Goal: Complete application form

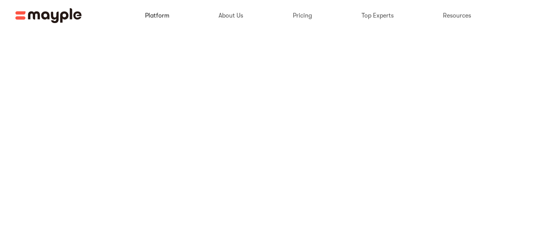
click at [168, 16] on link at bounding box center [157, 15] width 28 height 25
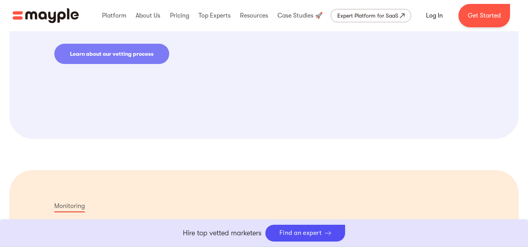
scroll to position [703, 0]
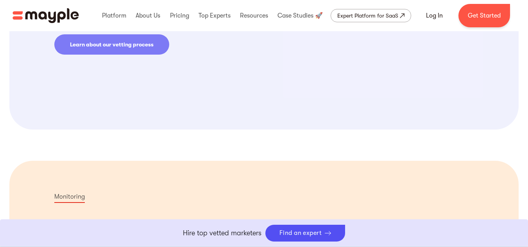
click at [144, 42] on link "Learn about our vetting process" at bounding box center [111, 44] width 115 height 20
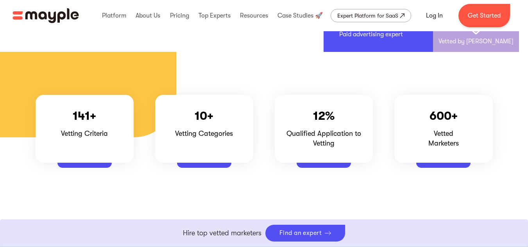
scroll to position [195, 0]
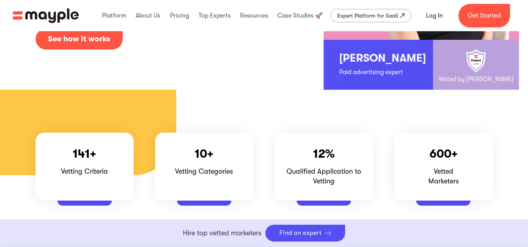
click at [108, 48] on link "See how it works" at bounding box center [79, 39] width 87 height 21
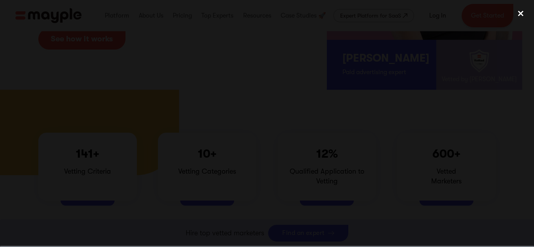
click at [520, 11] on div "close lightbox" at bounding box center [520, 13] width 27 height 17
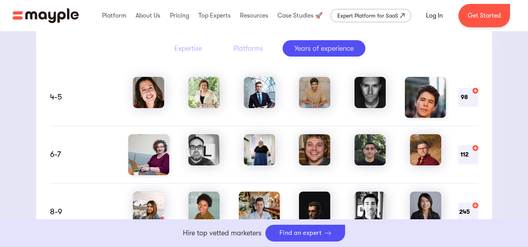
scroll to position [469, 0]
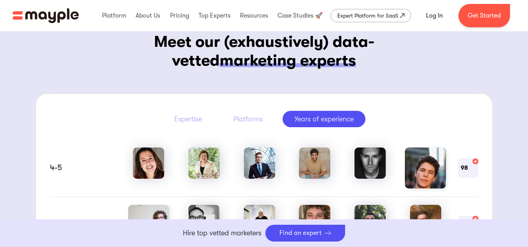
click at [255, 171] on img at bounding box center [259, 163] width 31 height 31
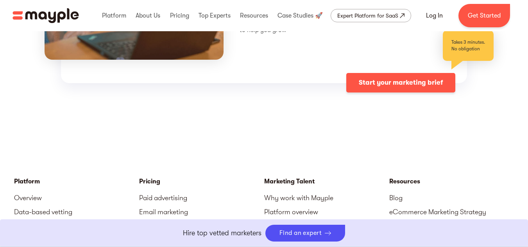
scroll to position [2149, 0]
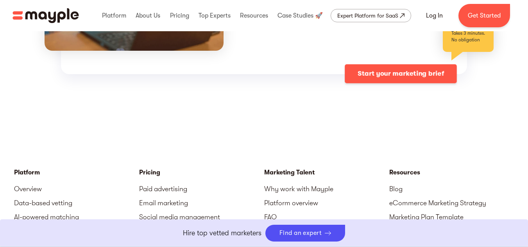
click at [386, 71] on div "Start your marketing brief" at bounding box center [406, 74] width 121 height 20
click at [372, 64] on link "Start your marketing brief" at bounding box center [400, 74] width 109 height 20
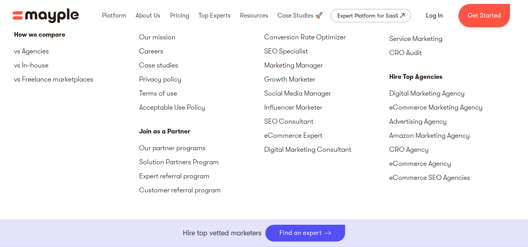
scroll to position [2422, 0]
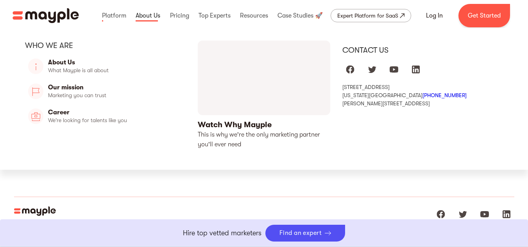
click at [143, 11] on link at bounding box center [148, 15] width 29 height 25
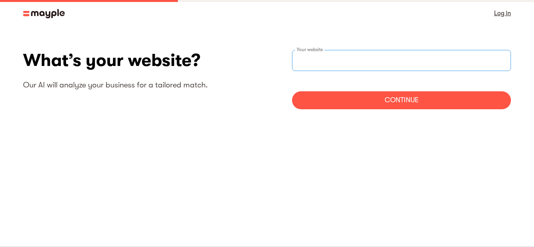
click at [341, 61] on input "websiteStep" at bounding box center [401, 60] width 219 height 21
type input "https://Primotech.com"
click at [336, 96] on div "Continue" at bounding box center [401, 100] width 219 height 18
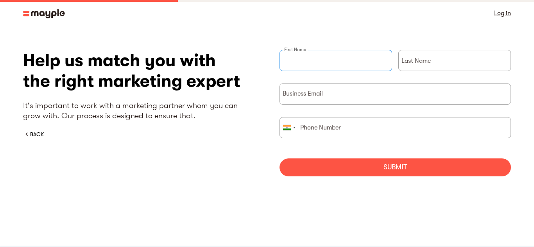
click at [331, 63] on input "briefForm" at bounding box center [335, 60] width 113 height 21
type input "Kunal"
type input "Seth"
type input "09815625725"
click at [340, 95] on input "briefForm" at bounding box center [394, 94] width 231 height 21
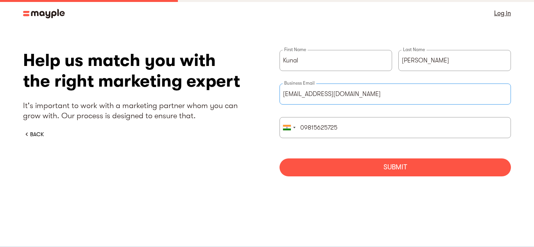
type input "kunal.seth@primotech.com"
click at [394, 173] on div "Submit" at bounding box center [394, 168] width 231 height 18
click at [452, 165] on div "Submit" at bounding box center [394, 168] width 231 height 18
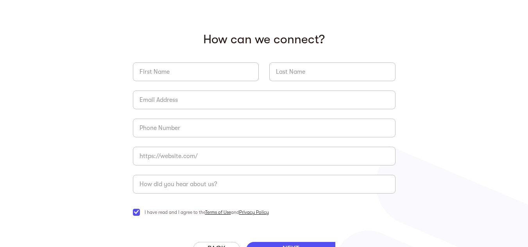
scroll to position [72, 0]
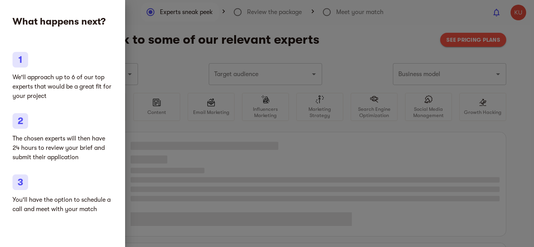
type input "Clothing and shoes"
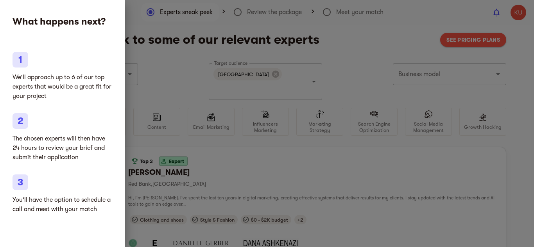
click at [402, 43] on div at bounding box center [267, 123] width 534 height 247
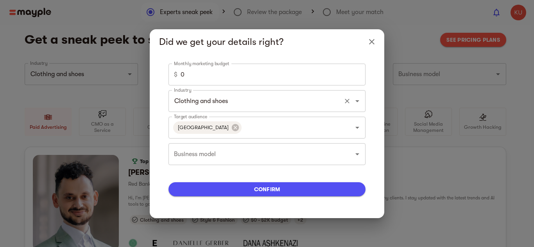
click at [359, 99] on icon "Open" at bounding box center [356, 101] width 9 height 9
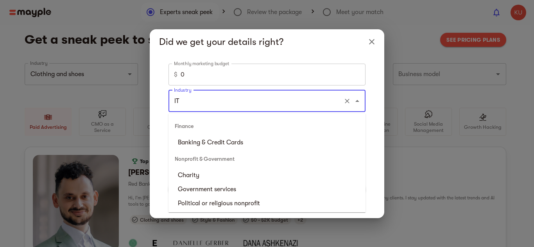
type input "I"
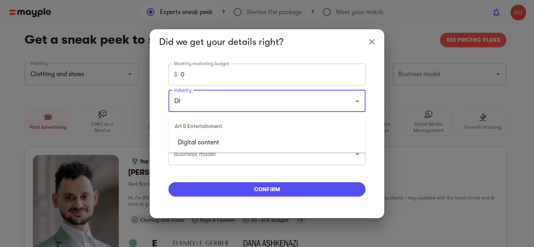
type input "D"
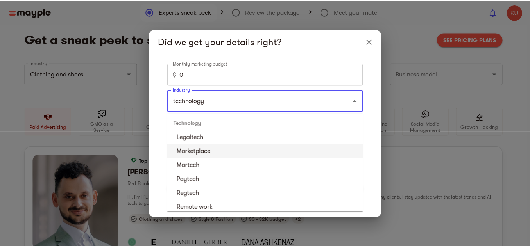
scroll to position [193, 0]
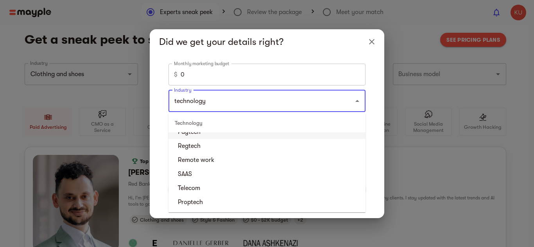
type input "technology"
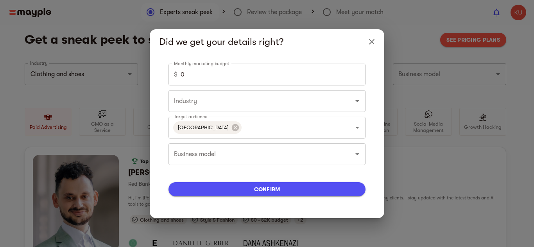
click at [379, 108] on div "Monthly marketing budget $ 0 Monthly marketing budget Industry Industry Target …" at bounding box center [267, 136] width 234 height 164
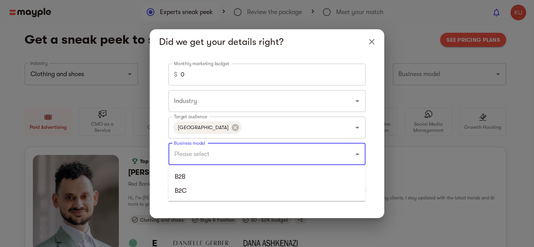
click at [298, 158] on input "Business model" at bounding box center [256, 154] width 168 height 15
click at [247, 175] on li "B2B" at bounding box center [266, 177] width 197 height 14
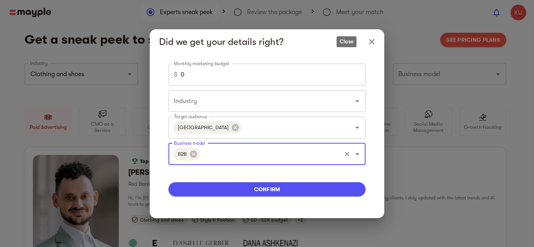
click at [372, 39] on icon "Close" at bounding box center [371, 41] width 9 height 9
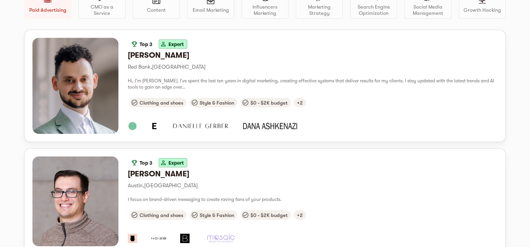
scroll to position [0, 0]
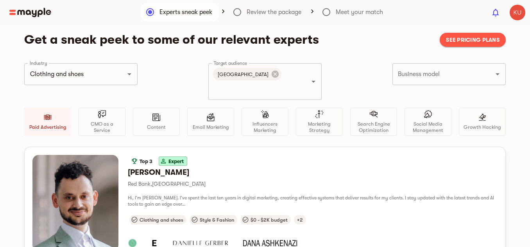
click at [274, 9] on div at bounding box center [243, 12] width 486 height 9
click at [239, 11] on div at bounding box center [243, 12] width 486 height 9
click at [233, 13] on div at bounding box center [243, 12] width 486 height 9
click at [114, 73] on button "Clear" at bounding box center [119, 74] width 11 height 11
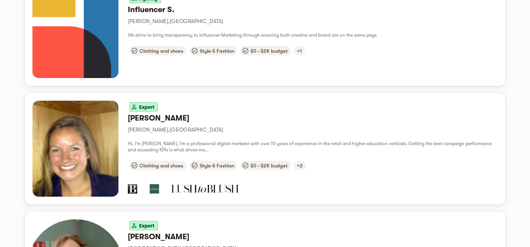
scroll to position [899, 0]
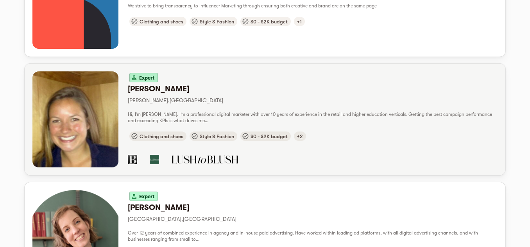
click at [148, 84] on h6 "Audrey M." at bounding box center [313, 89] width 370 height 10
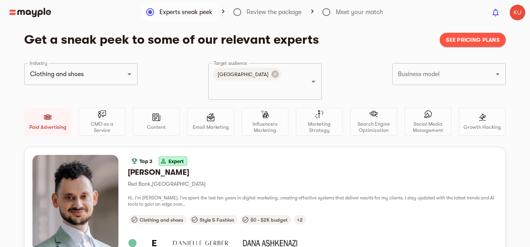
click at [31, 11] on img at bounding box center [30, 12] width 42 height 9
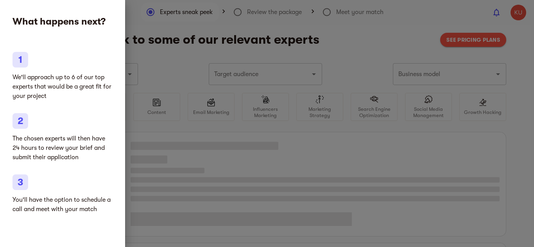
type input "Clothing and shoes"
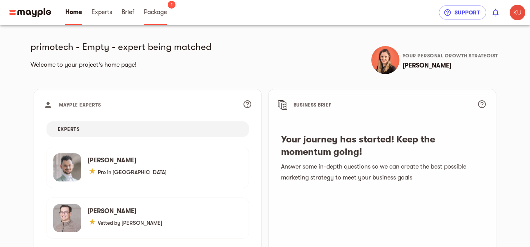
click at [166, 15] on span "Package" at bounding box center [155, 11] width 23 height 9
click at [384, 58] on img at bounding box center [385, 60] width 28 height 28
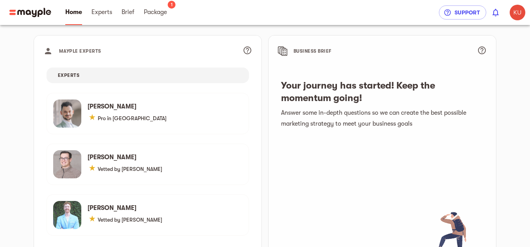
scroll to position [129, 0]
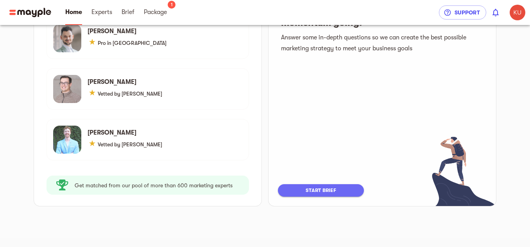
click at [356, 186] on button "start brief" at bounding box center [321, 190] width 86 height 13
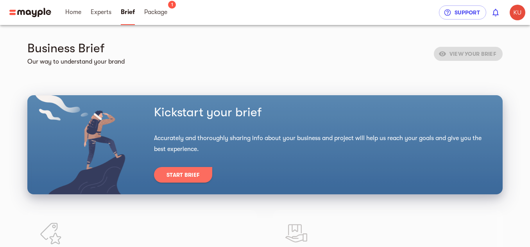
click at [198, 172] on span "Start Brief" at bounding box center [182, 174] width 33 height 9
click at [17, 13] on img at bounding box center [30, 12] width 42 height 9
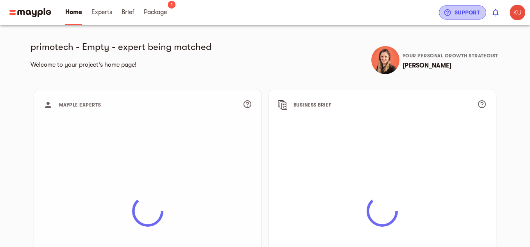
click at [466, 13] on span "Support" at bounding box center [462, 12] width 35 height 9
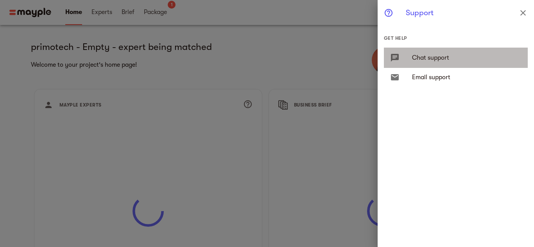
click at [434, 60] on span "Chat support" at bounding box center [466, 57] width 109 height 9
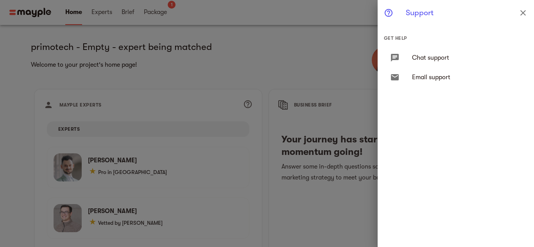
click at [447, 56] on span "Chat support" at bounding box center [466, 57] width 109 height 9
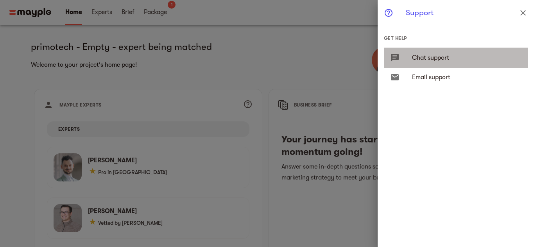
click at [396, 57] on icon at bounding box center [395, 58] width 8 height 8
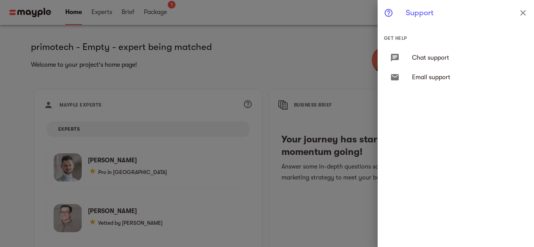
click at [396, 57] on icon at bounding box center [395, 58] width 8 height 8
click at [435, 79] on span "Email support" at bounding box center [466, 77] width 109 height 9
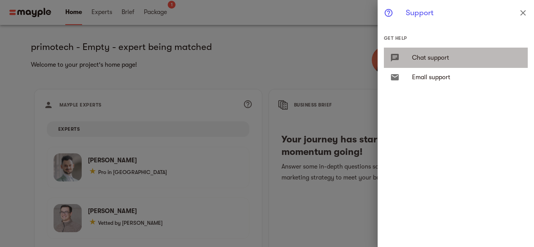
click at [436, 57] on span "Chat support" at bounding box center [466, 57] width 109 height 9
click at [440, 56] on span "Chat support" at bounding box center [466, 57] width 109 height 9
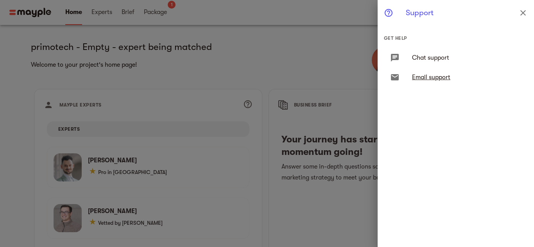
click at [430, 75] on span "Email support" at bounding box center [466, 77] width 109 height 9
click at [518, 10] on icon "close" at bounding box center [522, 12] width 9 height 9
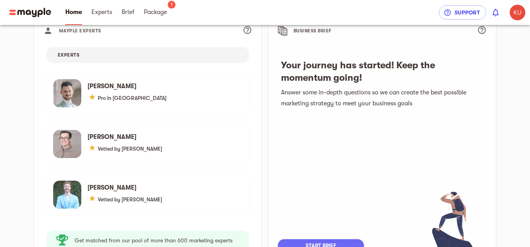
scroll to position [129, 0]
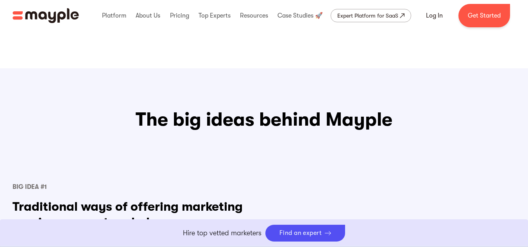
scroll to position [273, 0]
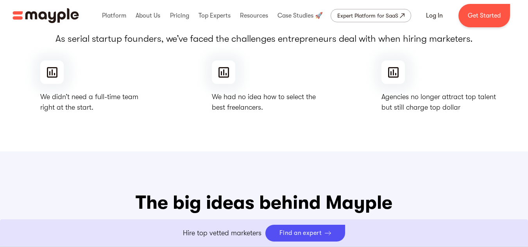
click at [71, 18] on img "home" at bounding box center [46, 15] width 66 height 15
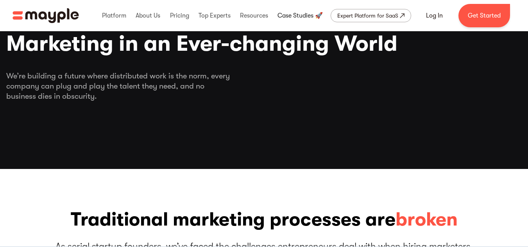
scroll to position [0, 0]
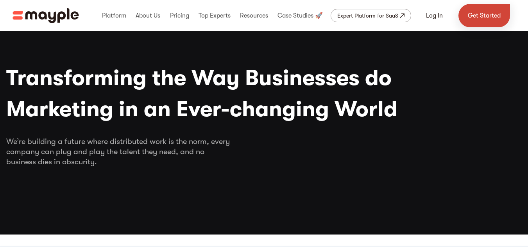
click at [476, 21] on link "Get Started" at bounding box center [484, 15] width 52 height 23
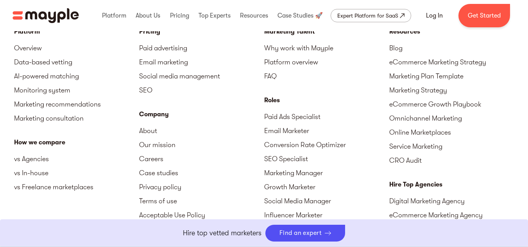
scroll to position [2352, 0]
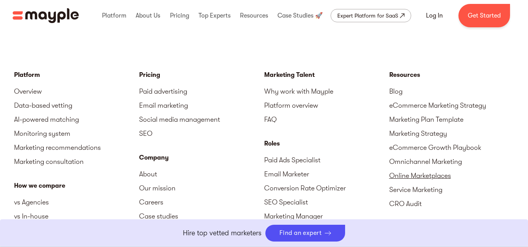
click at [446, 169] on link "Online Marketplaces" at bounding box center [451, 176] width 125 height 14
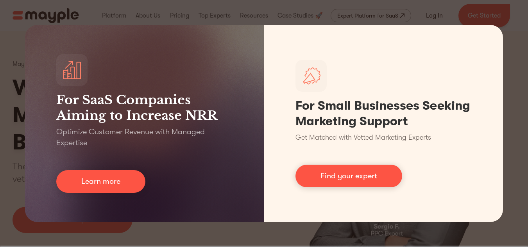
click at [511, 31] on div "For SaaS Companies Aiming to Increase NRR Optimize Customer Revenue with Manage…" at bounding box center [264, 123] width 528 height 247
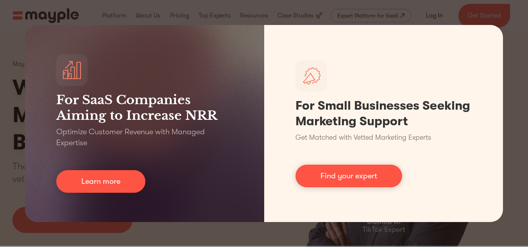
click at [167, 7] on div "For SaaS Companies Aiming to Increase NRR Optimize Customer Revenue with Manage…" at bounding box center [264, 123] width 528 height 247
